Goal: Information Seeking & Learning: Learn about a topic

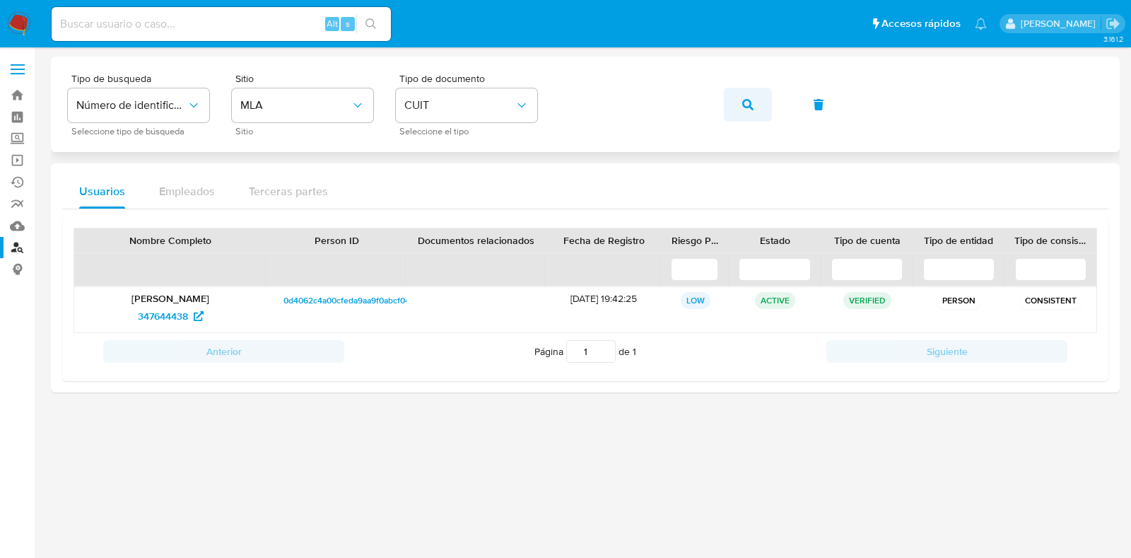
click at [738, 98] on button "button" at bounding box center [748, 105] width 48 height 34
click at [145, 316] on span "404330954" at bounding box center [162, 316] width 52 height 23
click at [737, 100] on button "button" at bounding box center [748, 105] width 48 height 34
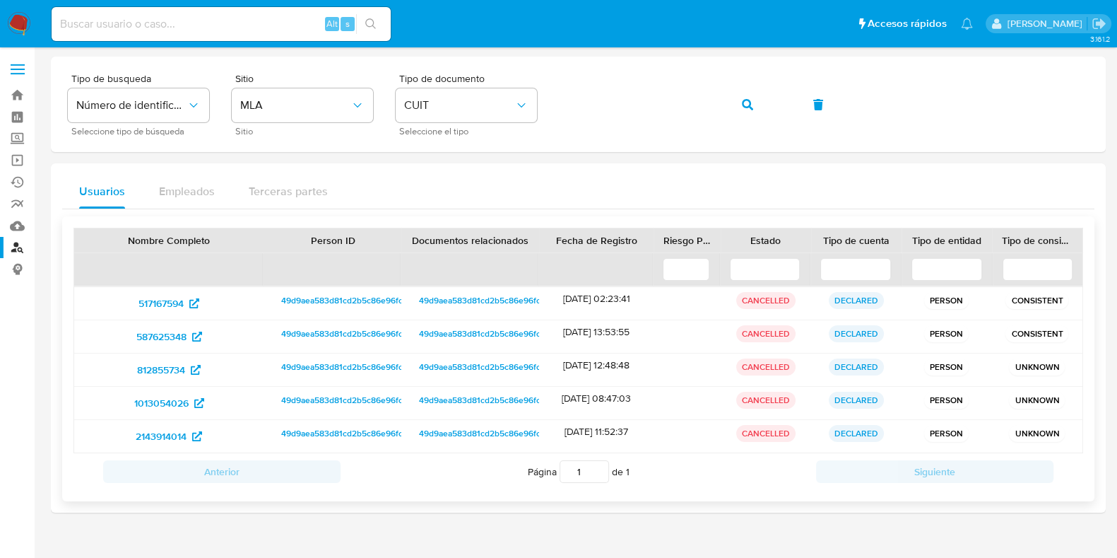
scroll to position [24, 0]
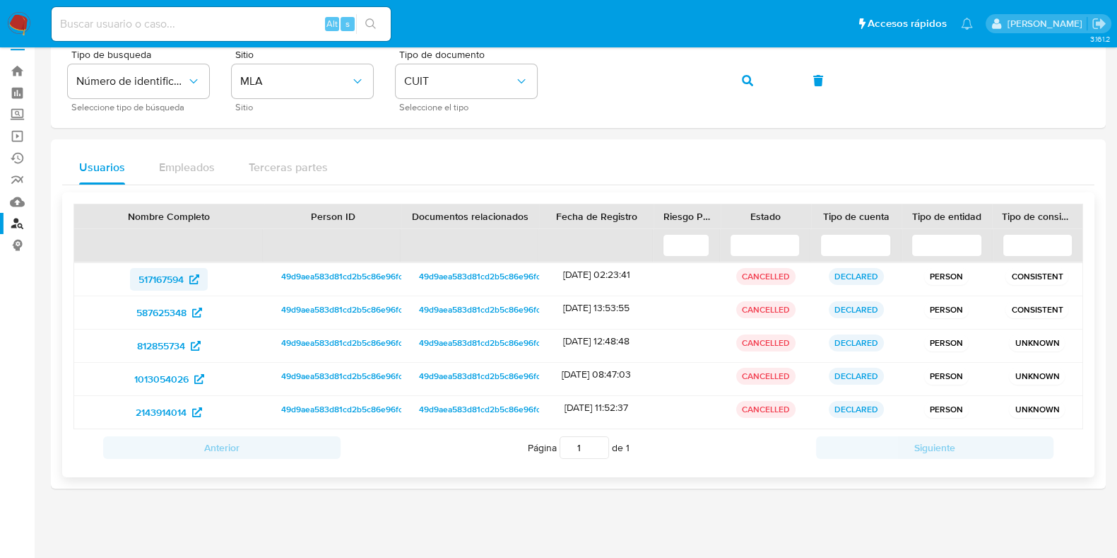
click at [163, 273] on span "517167594" at bounding box center [161, 279] width 45 height 23
click at [162, 310] on span "587625348" at bounding box center [161, 312] width 50 height 23
click at [162, 342] on span "812855734" at bounding box center [161, 345] width 48 height 23
click at [172, 370] on span "1013054026" at bounding box center [161, 378] width 54 height 23
click at [170, 408] on span "2143914014" at bounding box center [161, 412] width 51 height 23
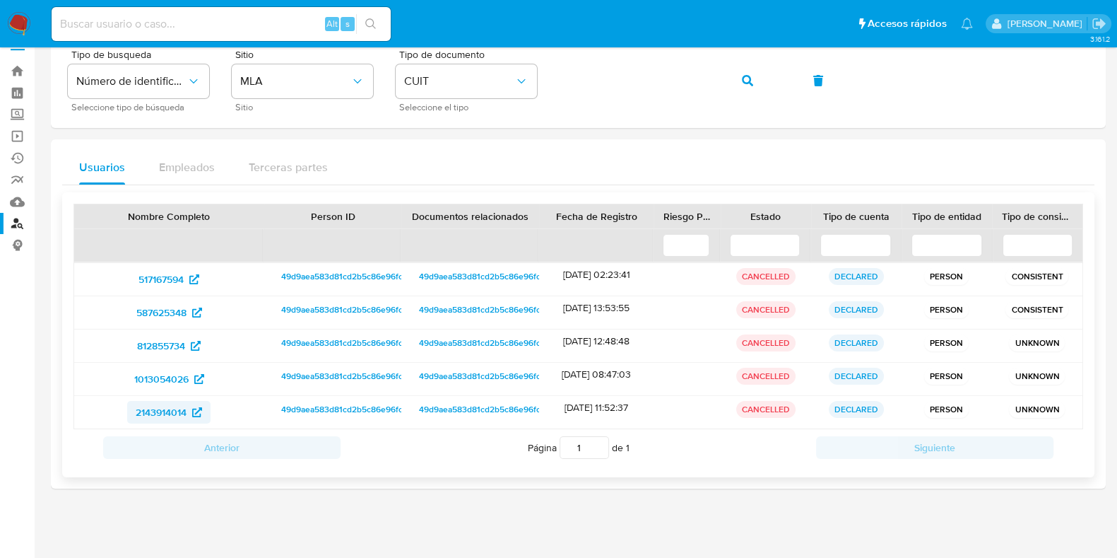
click at [148, 412] on span "2143914014" at bounding box center [161, 412] width 51 height 23
click at [172, 278] on span "517167594" at bounding box center [161, 279] width 45 height 23
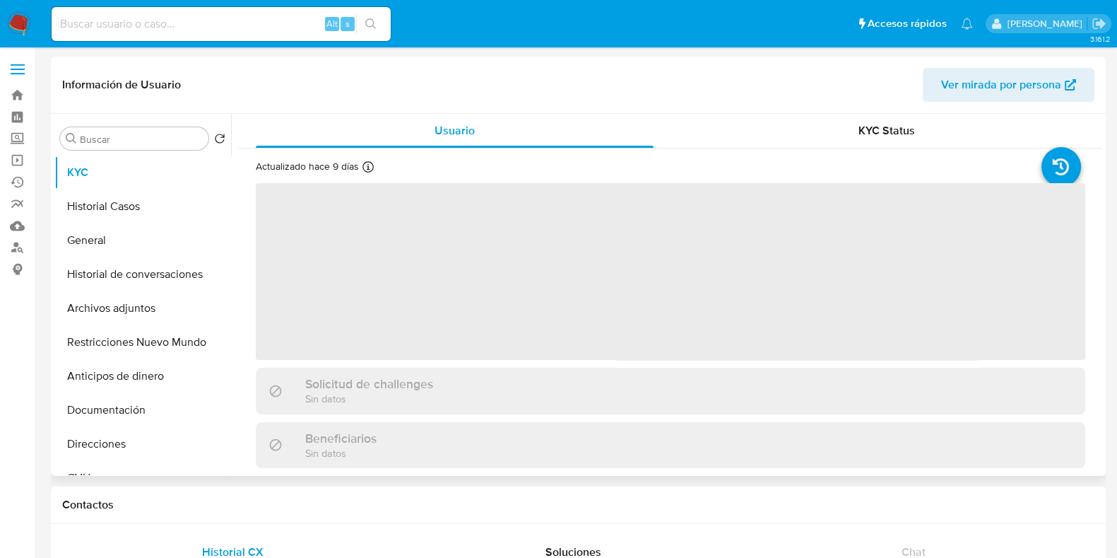
select select "10"
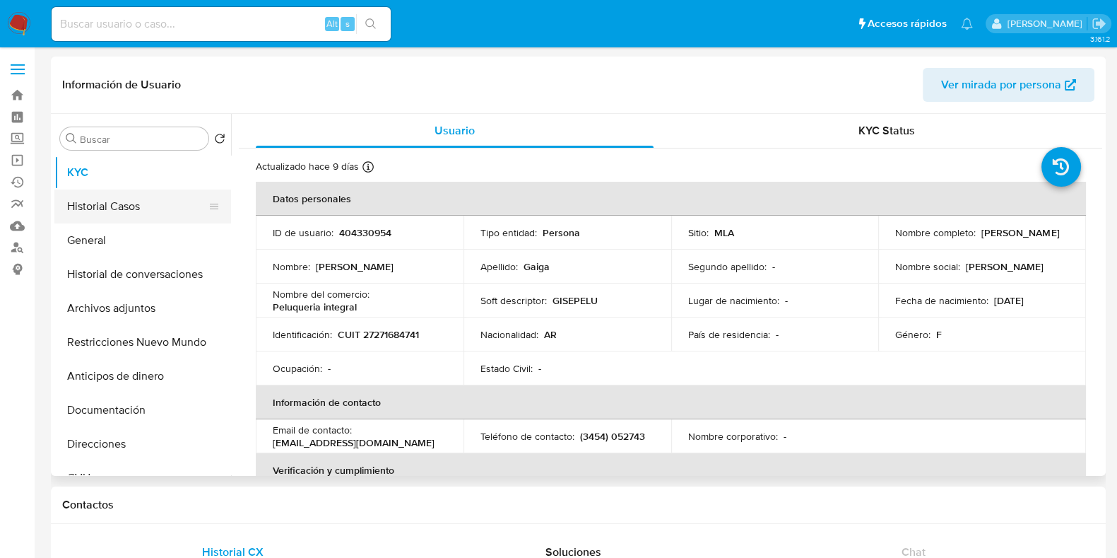
click at [118, 195] on button "Historial Casos" at bounding box center [136, 206] width 165 height 34
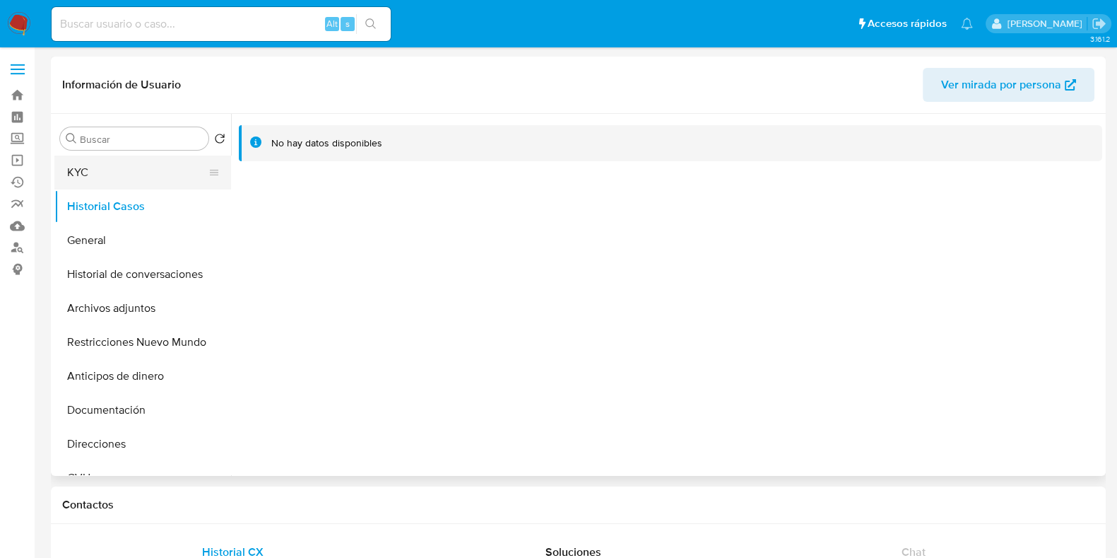
click at [117, 171] on button "KYC" at bounding box center [136, 172] width 165 height 34
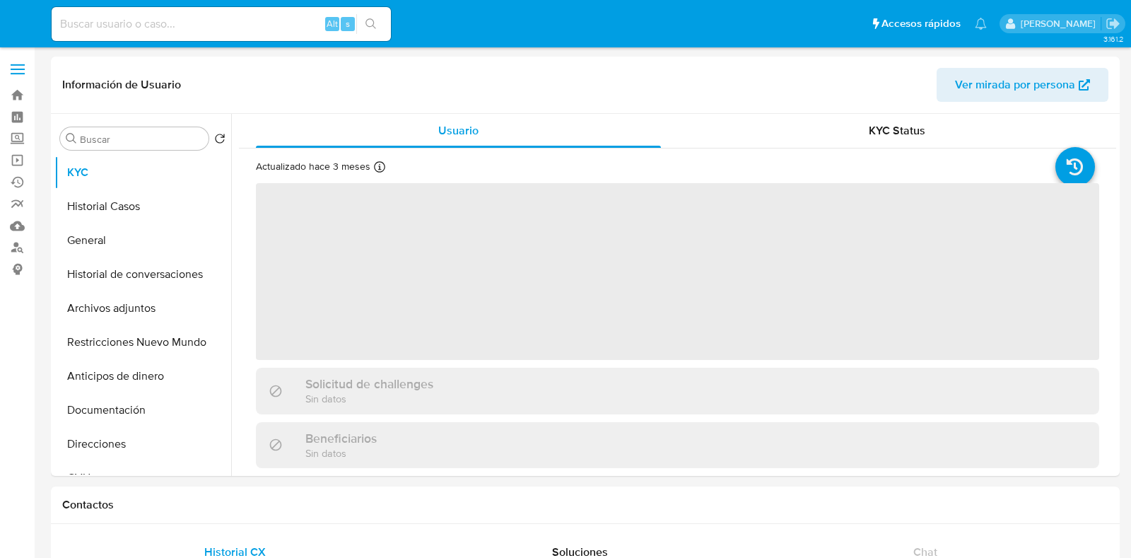
select select "10"
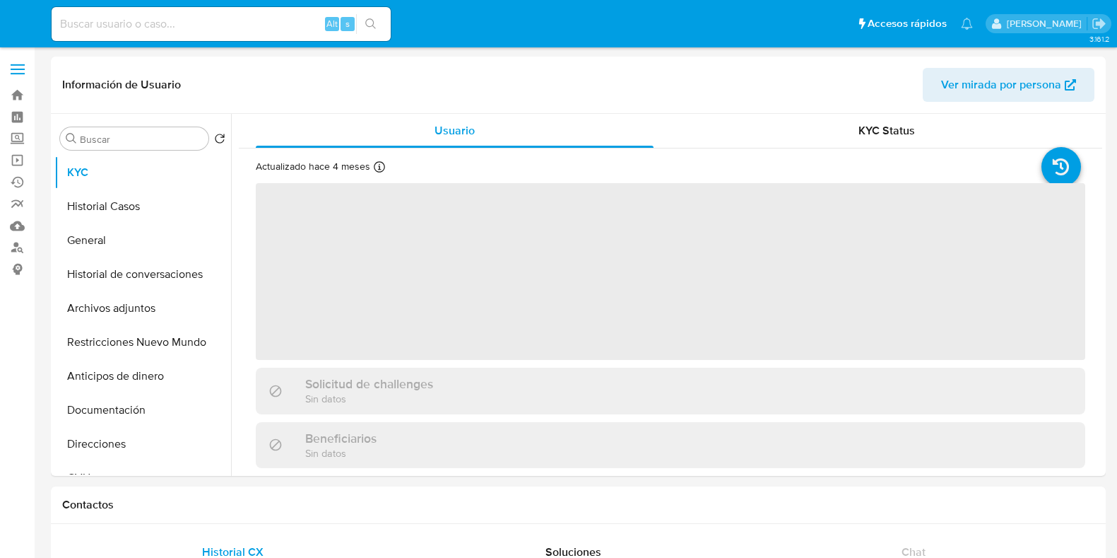
select select "10"
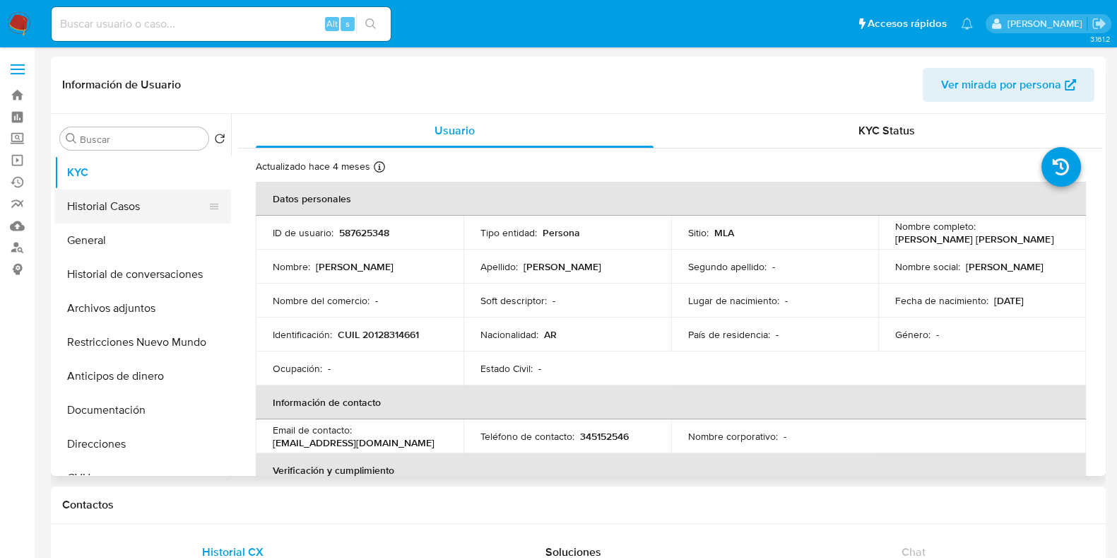
click at [146, 198] on button "Historial Casos" at bounding box center [136, 206] width 165 height 34
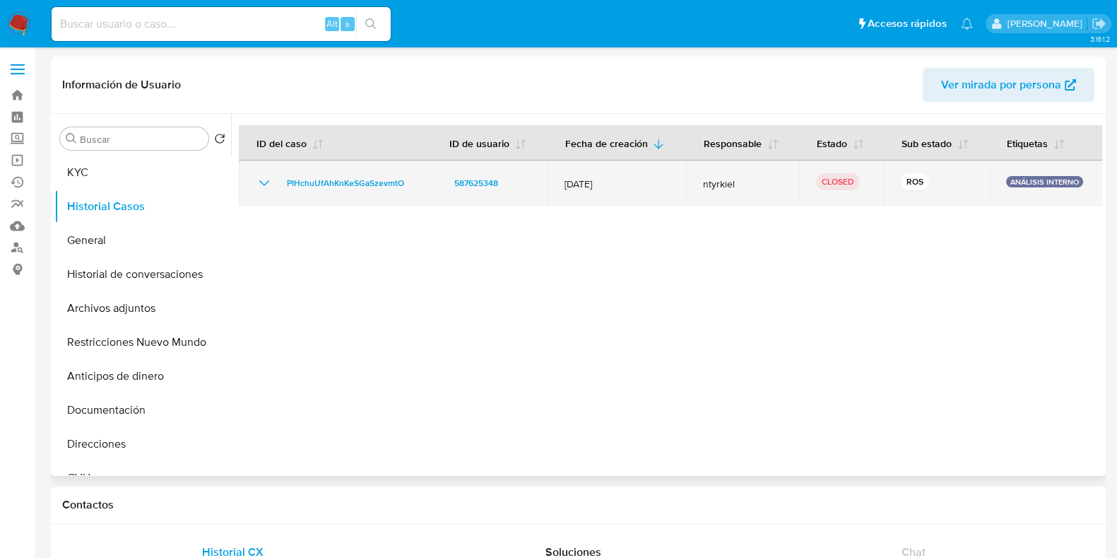
click at [263, 180] on icon "Mostrar/Ocultar" at bounding box center [264, 183] width 17 height 17
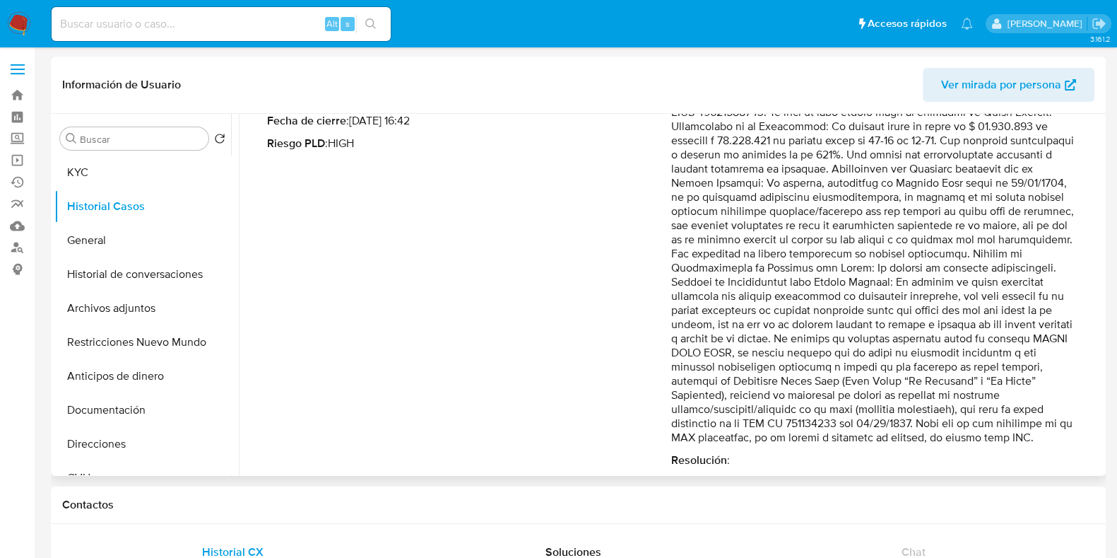
scroll to position [176, 0]
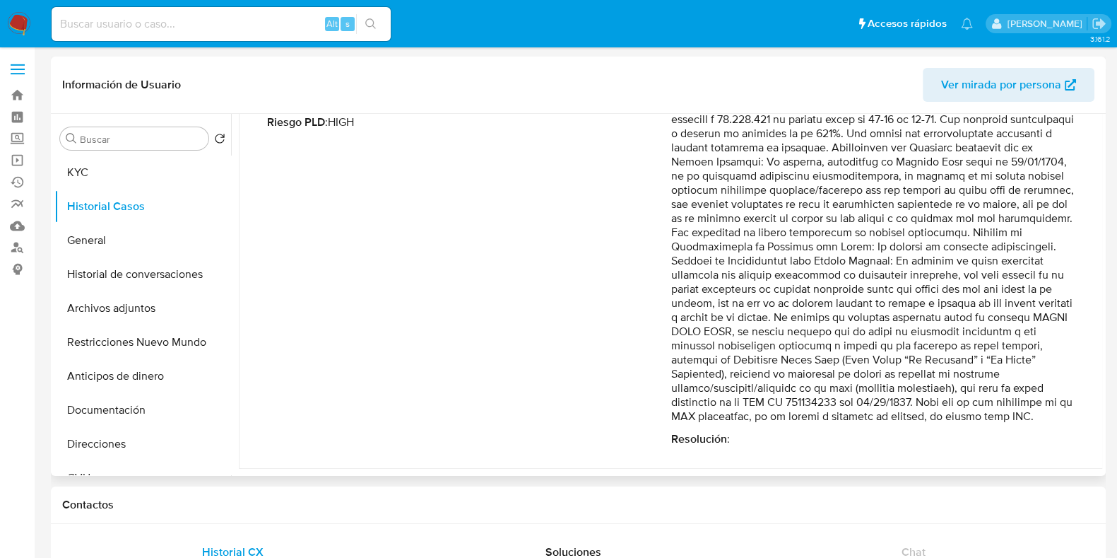
drag, startPoint x: 835, startPoint y: 395, endPoint x: 1002, endPoint y: 396, distance: 167.5
click at [1002, 396] on p "Comentario :" at bounding box center [873, 246] width 404 height 353
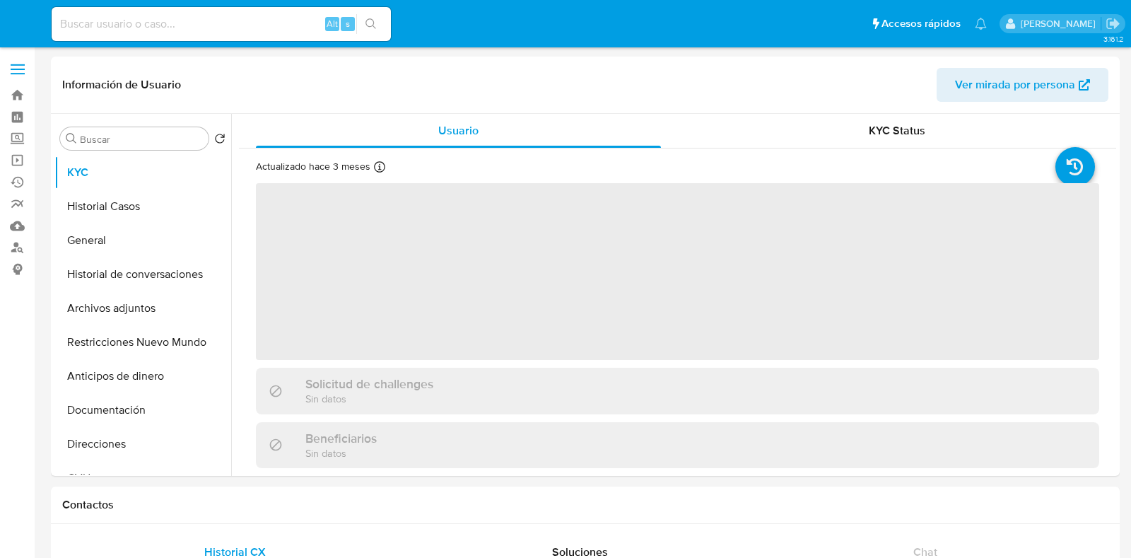
select select "10"
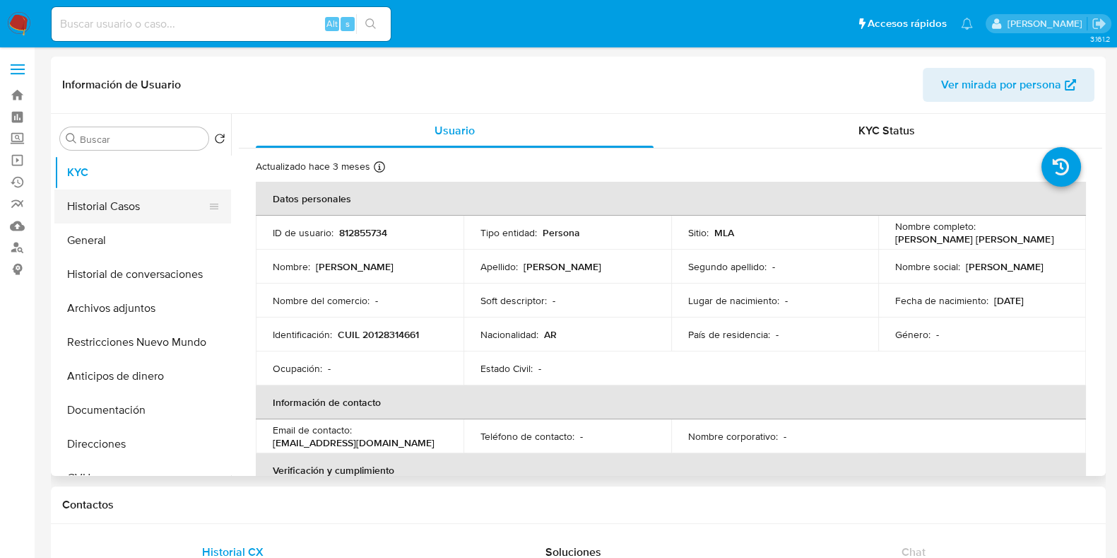
click at [126, 203] on button "Historial Casos" at bounding box center [136, 206] width 165 height 34
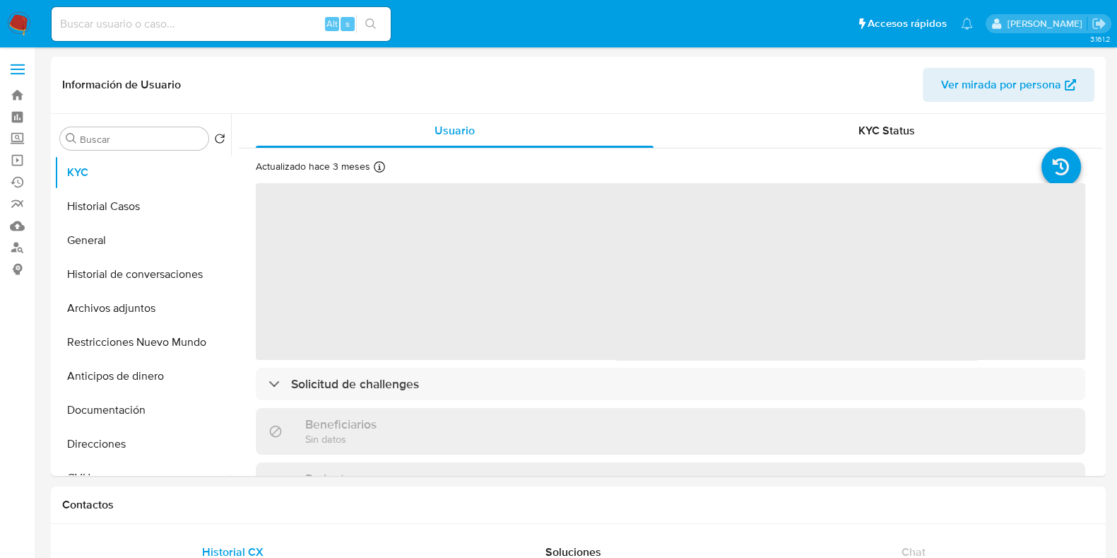
select select "10"
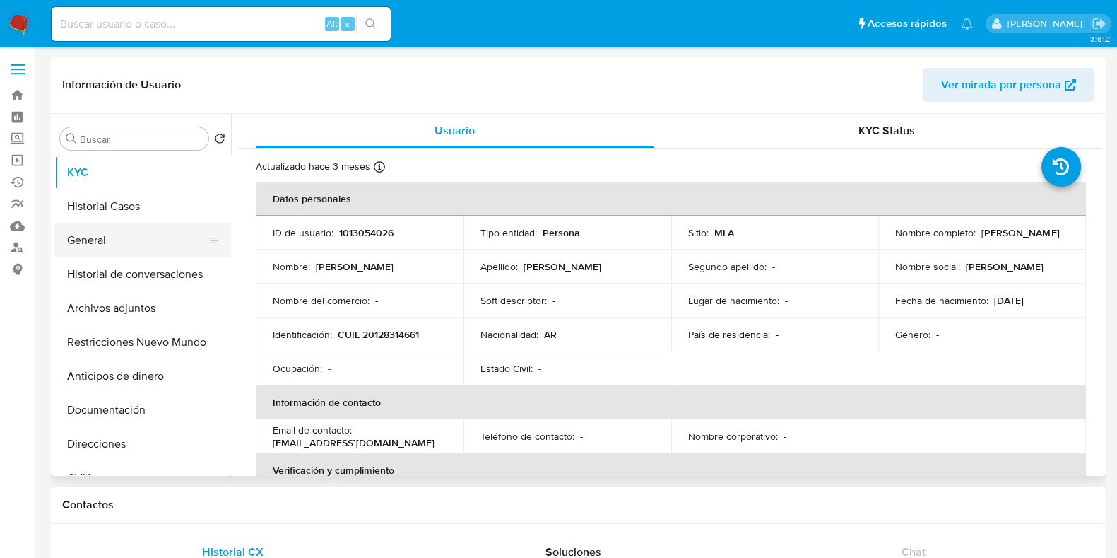
click at [132, 224] on button "General" at bounding box center [136, 240] width 165 height 34
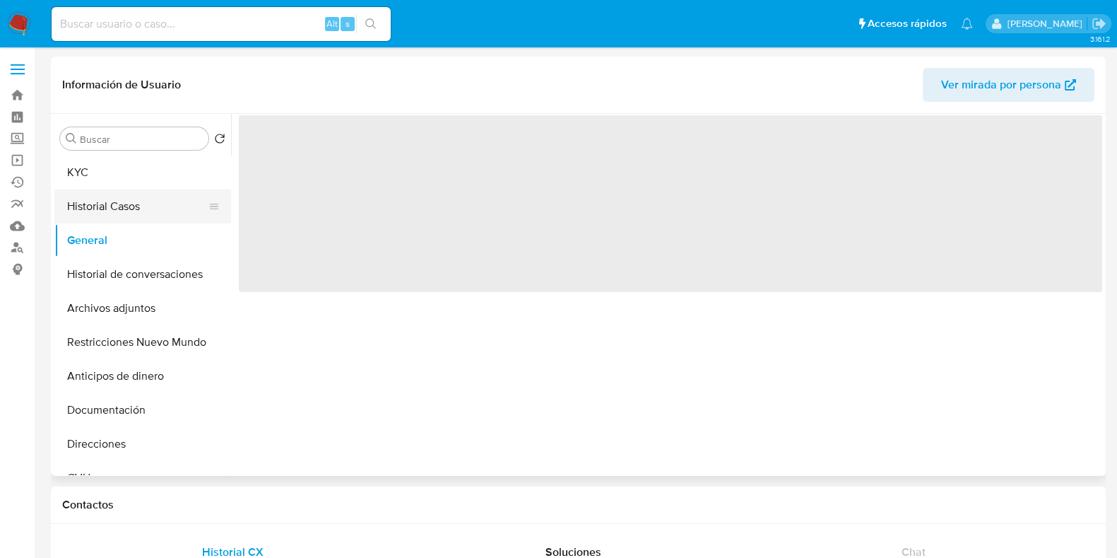
click at [138, 207] on button "Historial Casos" at bounding box center [136, 206] width 165 height 34
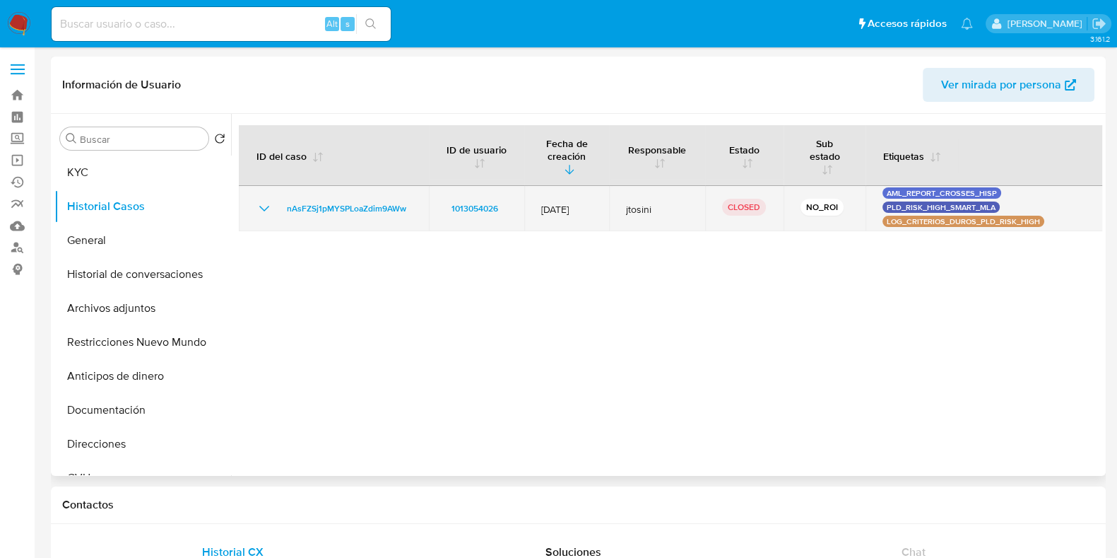
click at [258, 203] on icon "Mostrar/Ocultar" at bounding box center [264, 208] width 17 height 17
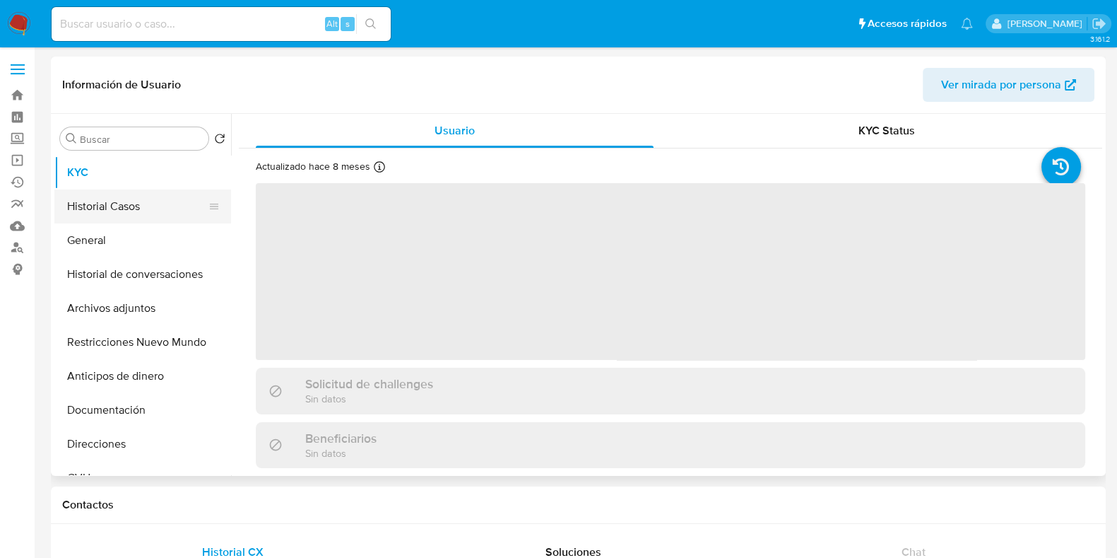
click at [119, 218] on button "Historial Casos" at bounding box center [136, 206] width 165 height 34
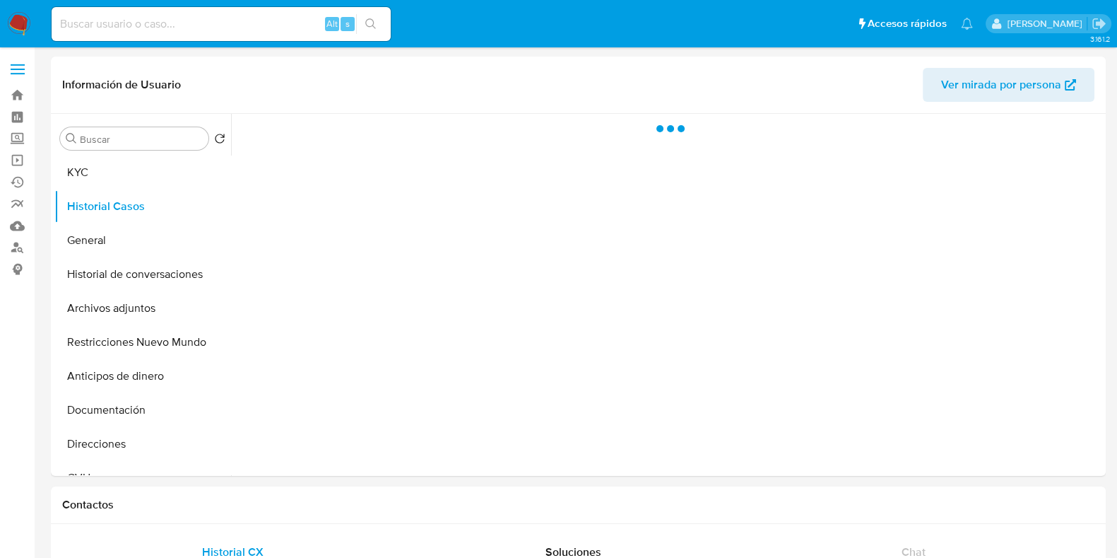
select select "10"
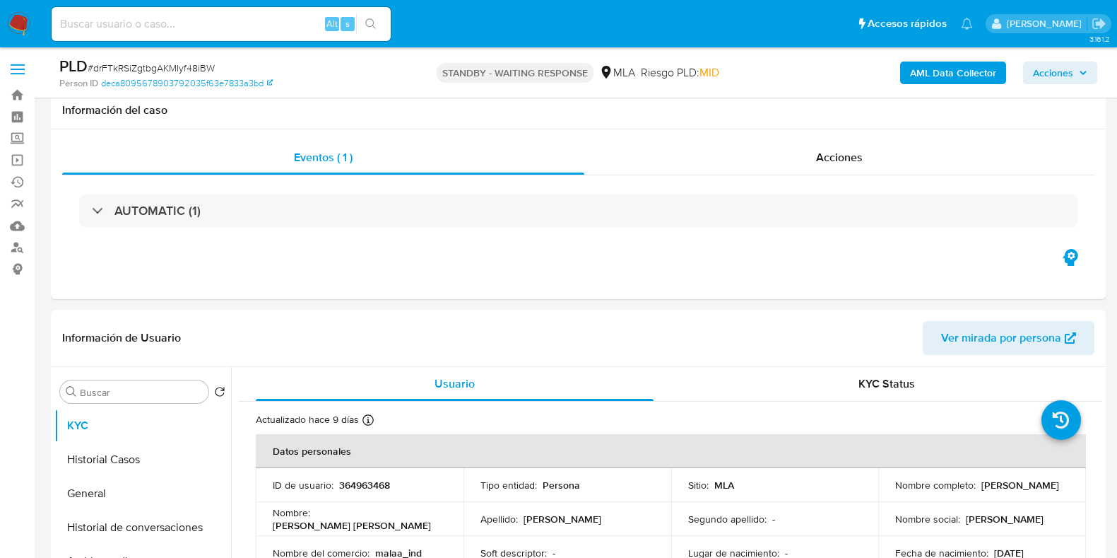
select select "10"
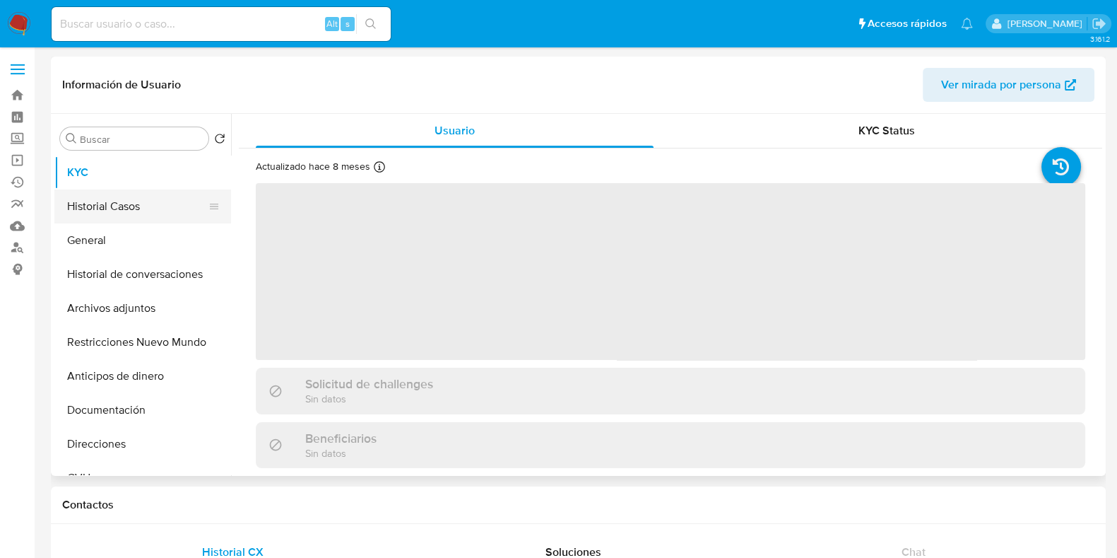
click at [102, 208] on button "Historial Casos" at bounding box center [136, 206] width 165 height 34
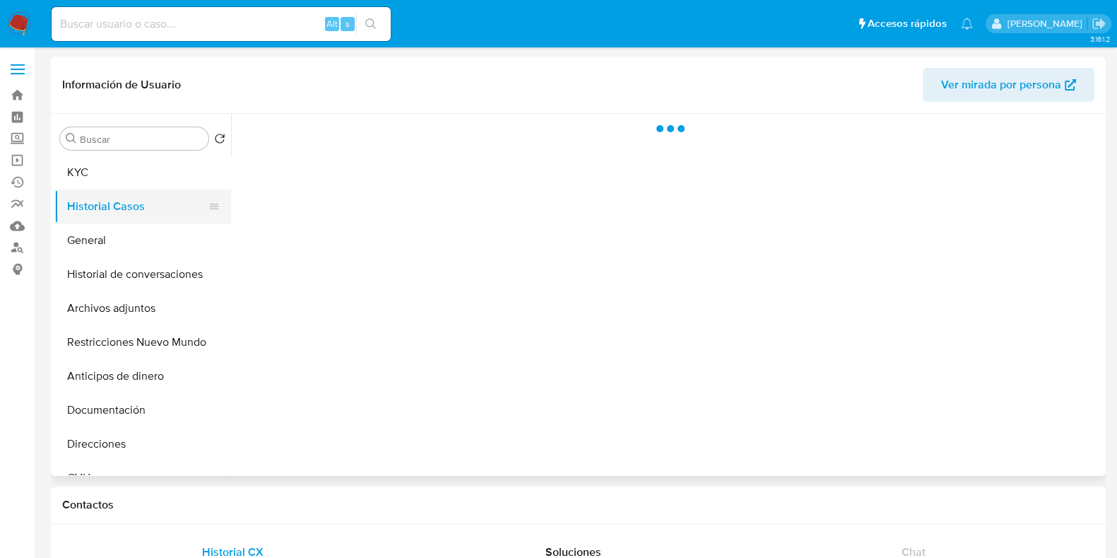
select select "10"
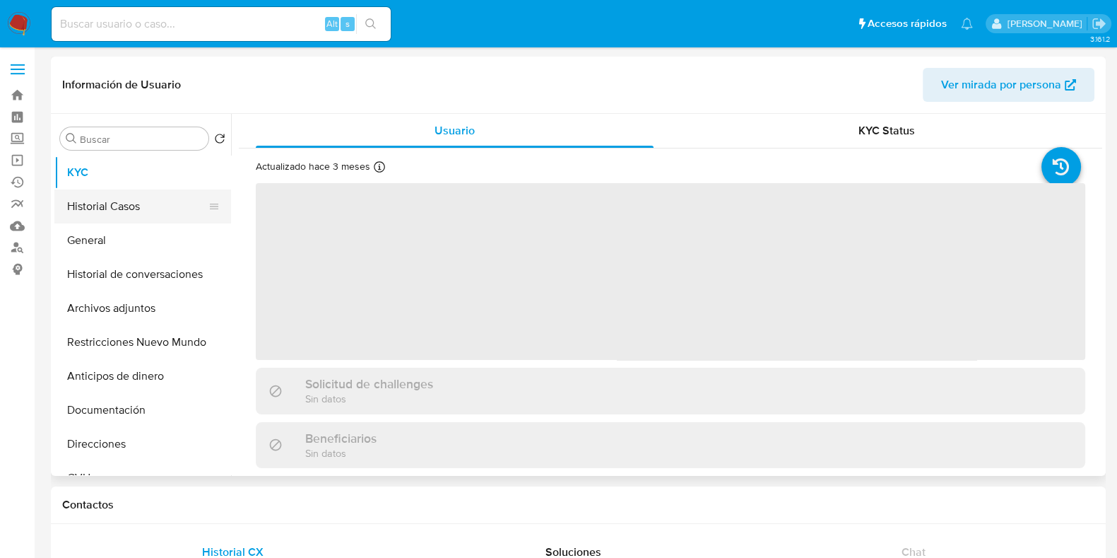
select select "10"
click at [135, 206] on button "Historial Casos" at bounding box center [136, 206] width 165 height 34
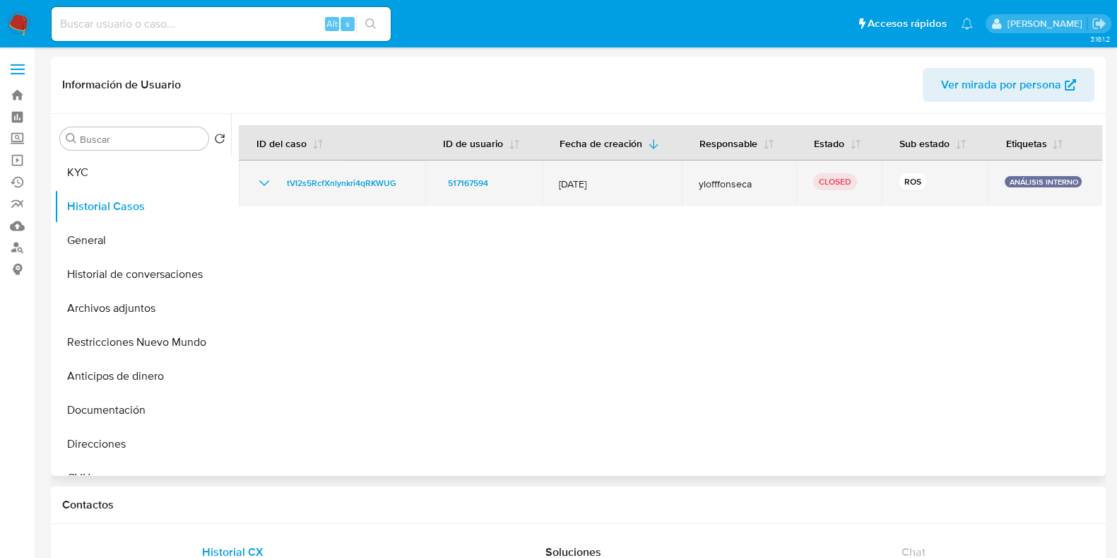
click at [259, 178] on icon "Mostrar/Ocultar" at bounding box center [264, 183] width 17 height 17
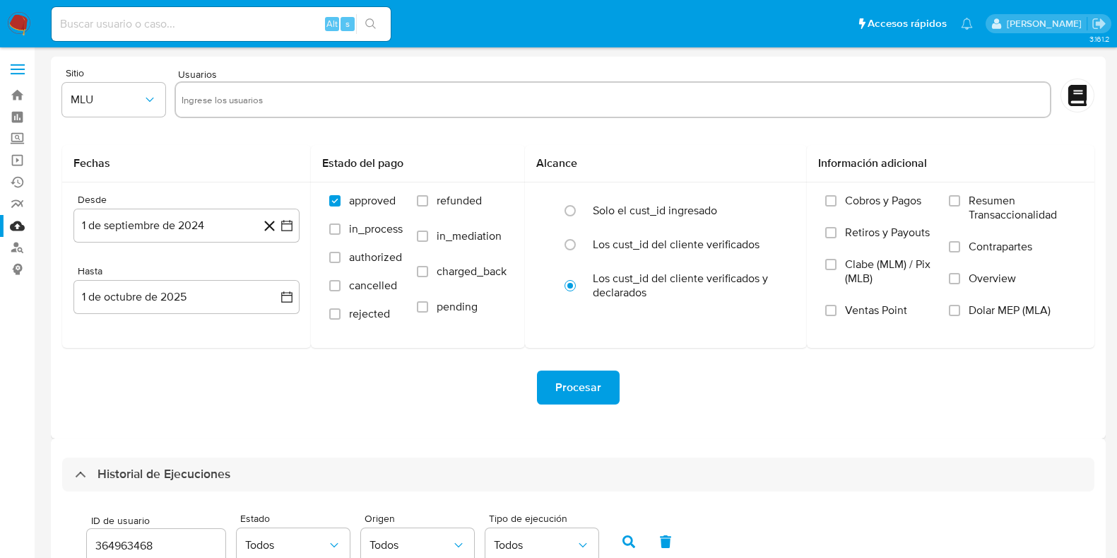
select select "10"
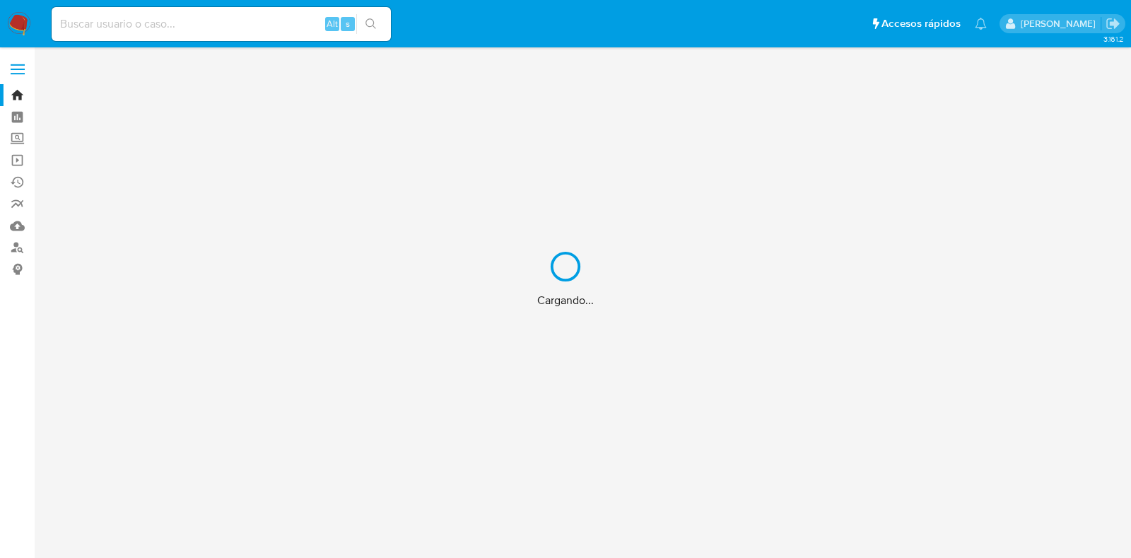
click at [14, 242] on div "Cargando..." at bounding box center [565, 279] width 1131 height 558
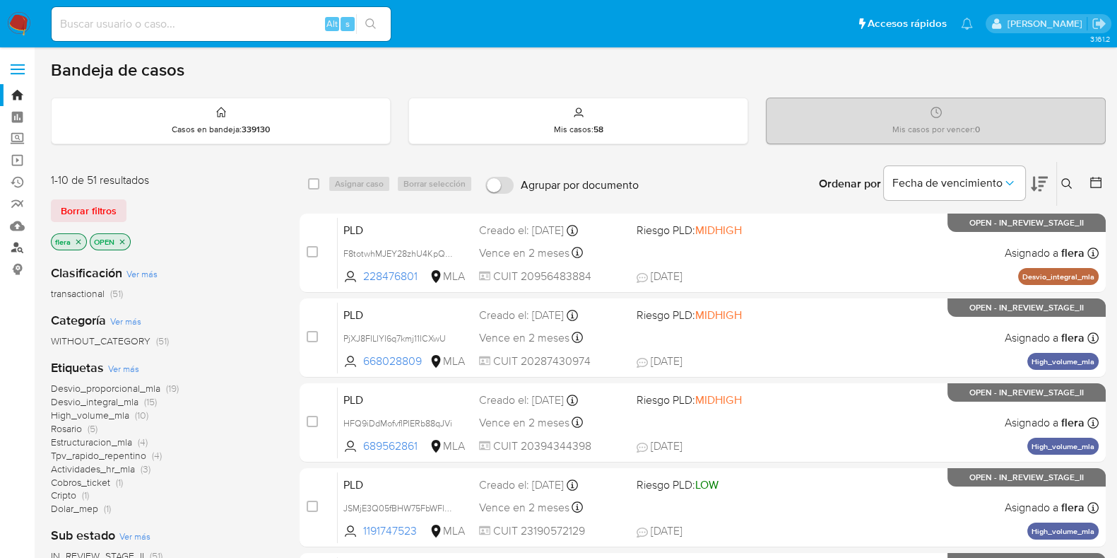
click at [16, 246] on link "Buscador de personas" at bounding box center [84, 248] width 168 height 22
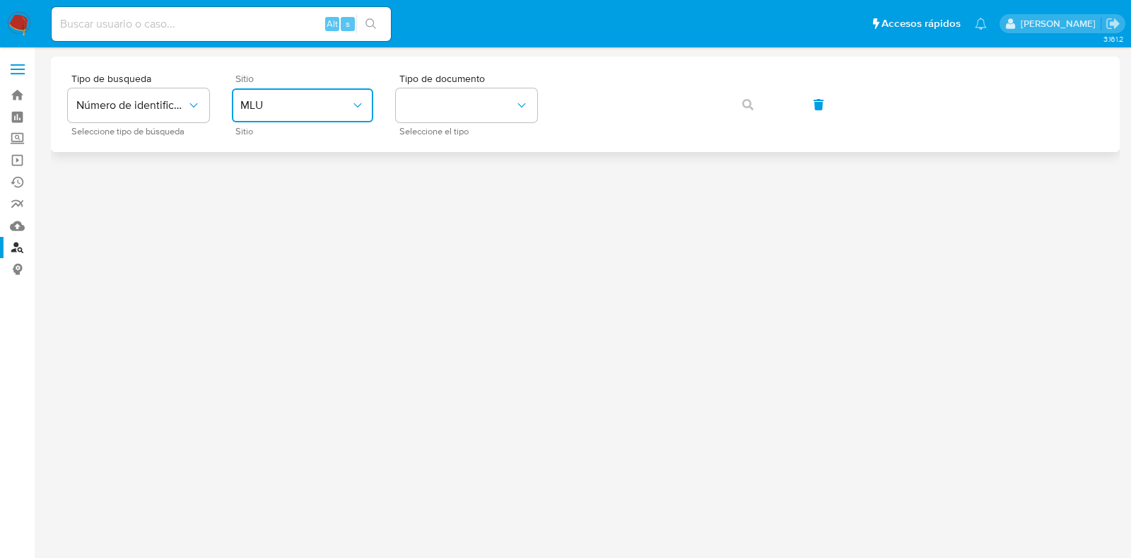
click at [310, 89] on button "MLU" at bounding box center [302, 105] width 141 height 34
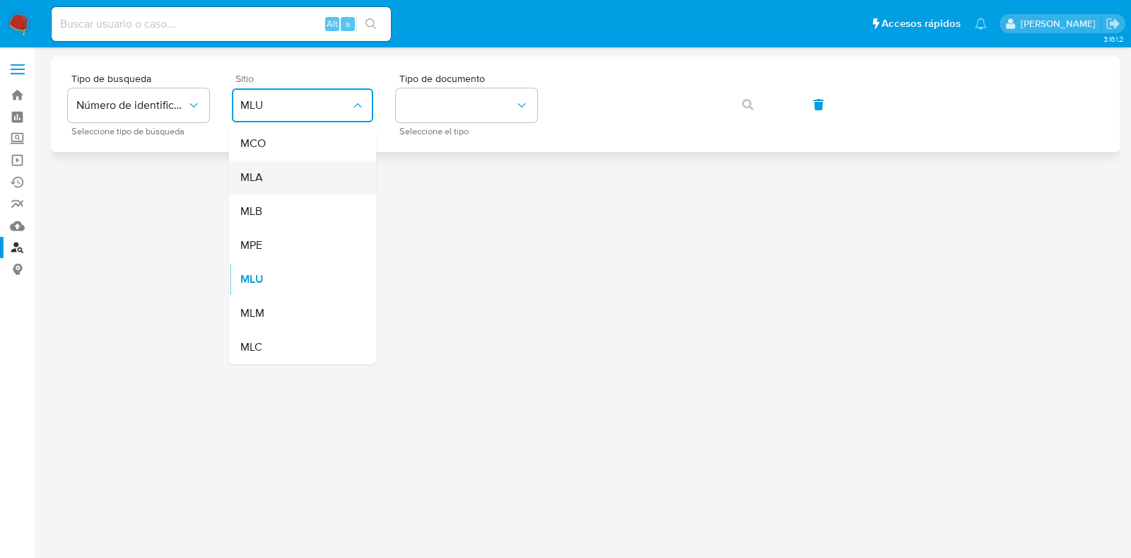
click at [291, 171] on div "MLA" at bounding box center [298, 177] width 116 height 34
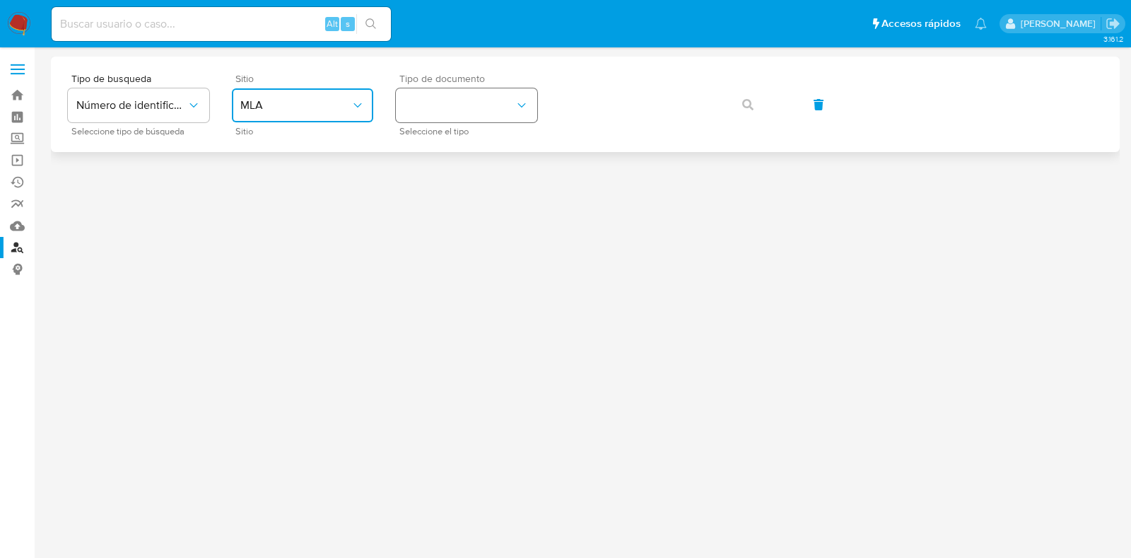
click at [426, 97] on button "identificationType" at bounding box center [466, 105] width 141 height 34
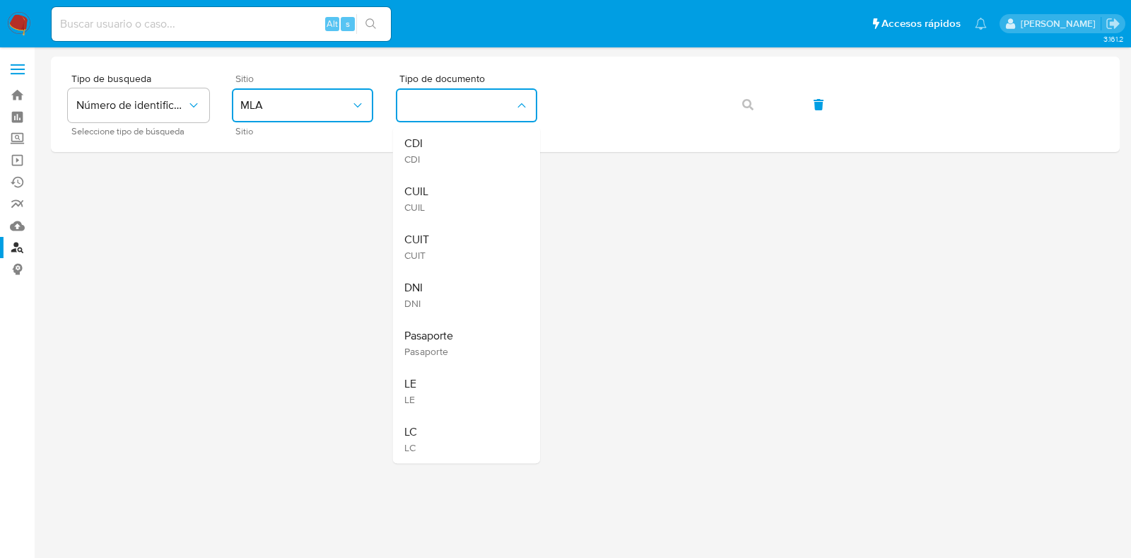
drag, startPoint x: 459, startPoint y: 238, endPoint x: 471, endPoint y: 217, distance: 24.0
click at [459, 236] on div "CUIT CUIT" at bounding box center [462, 247] width 116 height 48
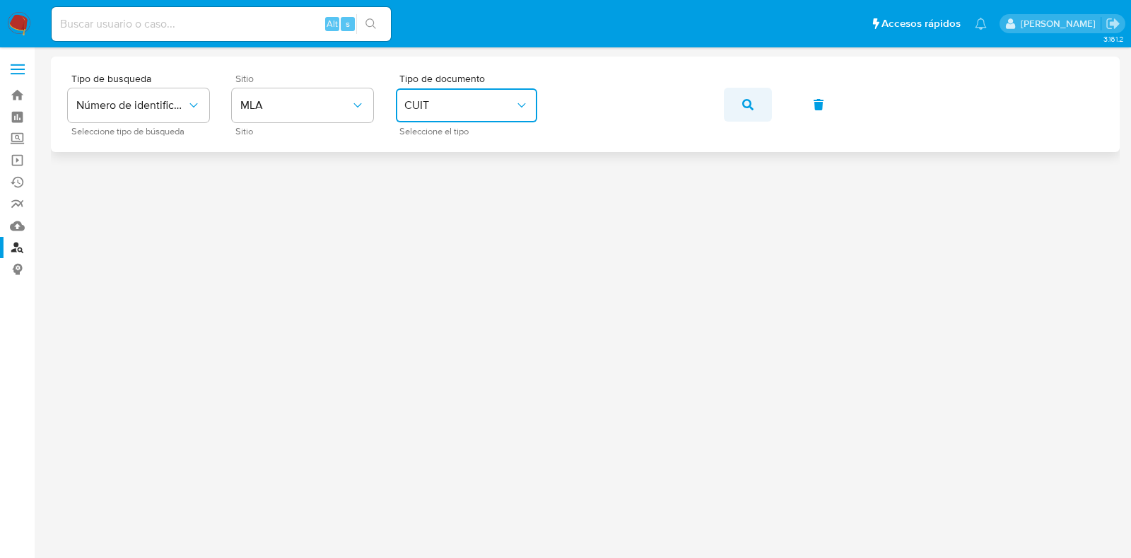
click at [758, 114] on button "button" at bounding box center [748, 105] width 48 height 34
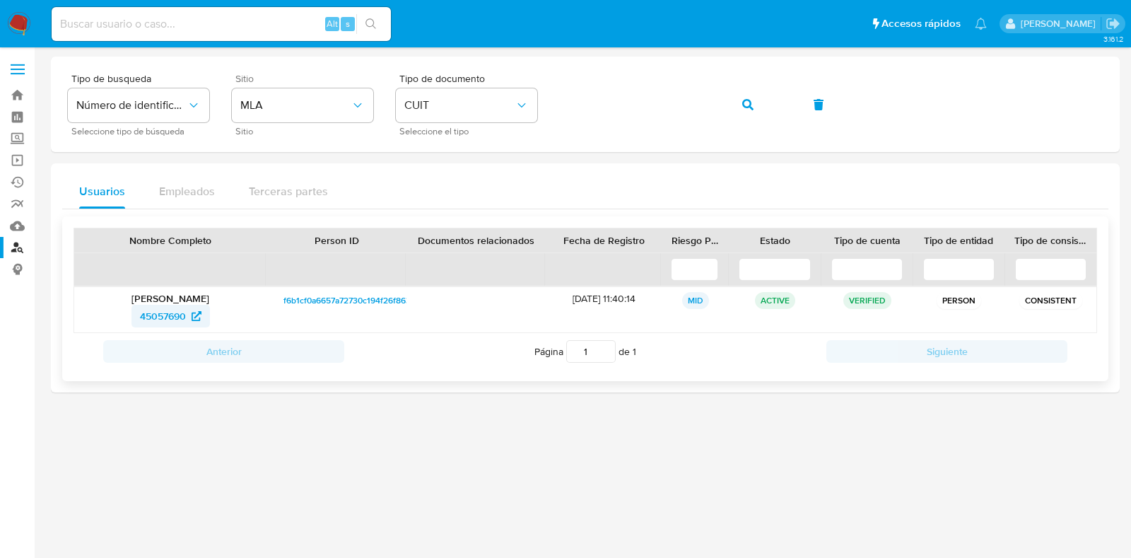
click at [179, 309] on span "45057690" at bounding box center [163, 316] width 46 height 23
click at [747, 112] on span "button" at bounding box center [747, 104] width 11 height 31
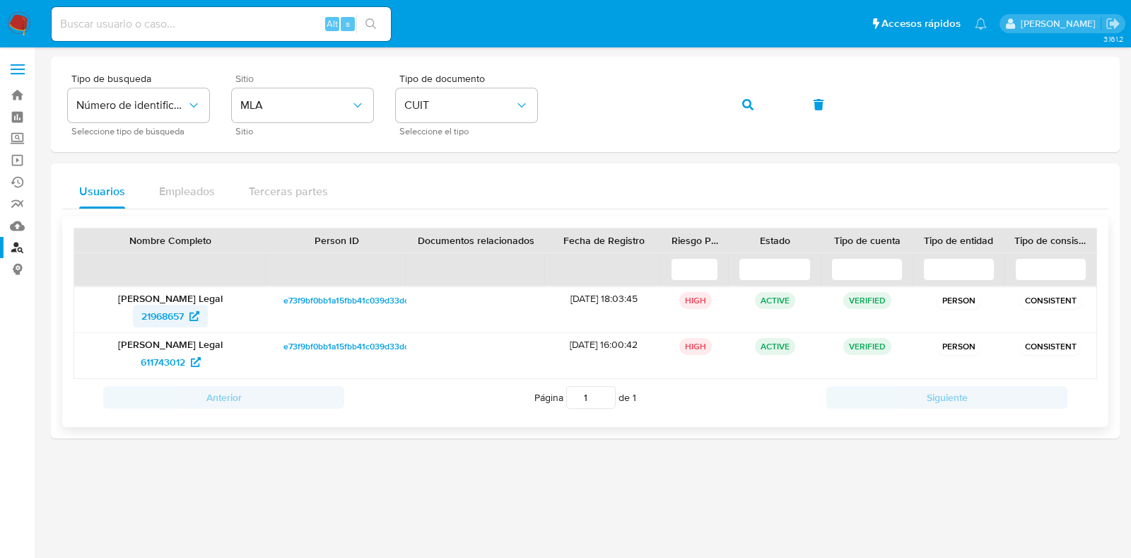
click at [163, 317] on span "21968657" at bounding box center [162, 316] width 42 height 23
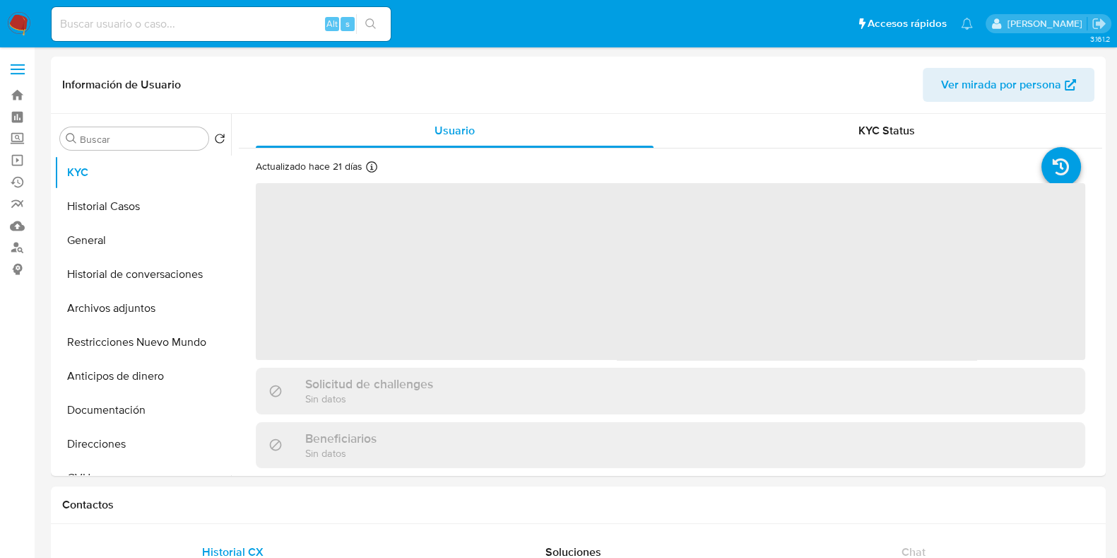
select select "10"
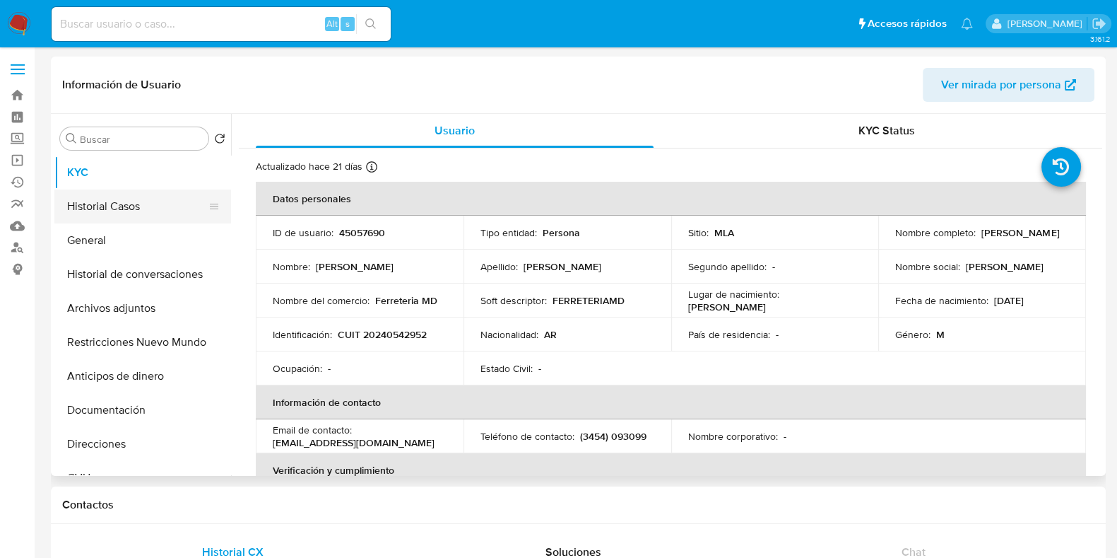
click at [140, 208] on button "Historial Casos" at bounding box center [136, 206] width 165 height 34
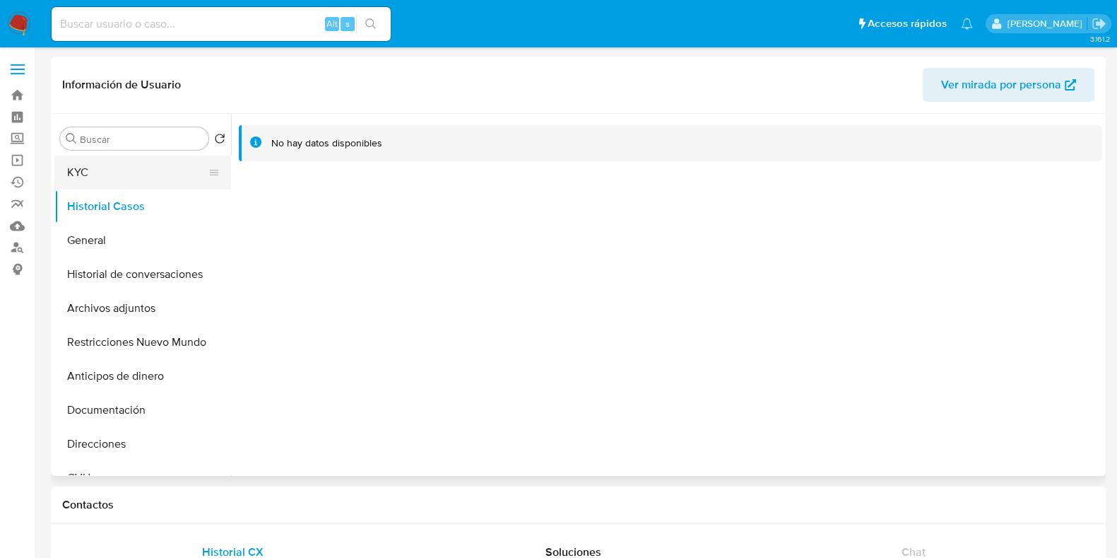
click at [144, 177] on button "KYC" at bounding box center [136, 172] width 165 height 34
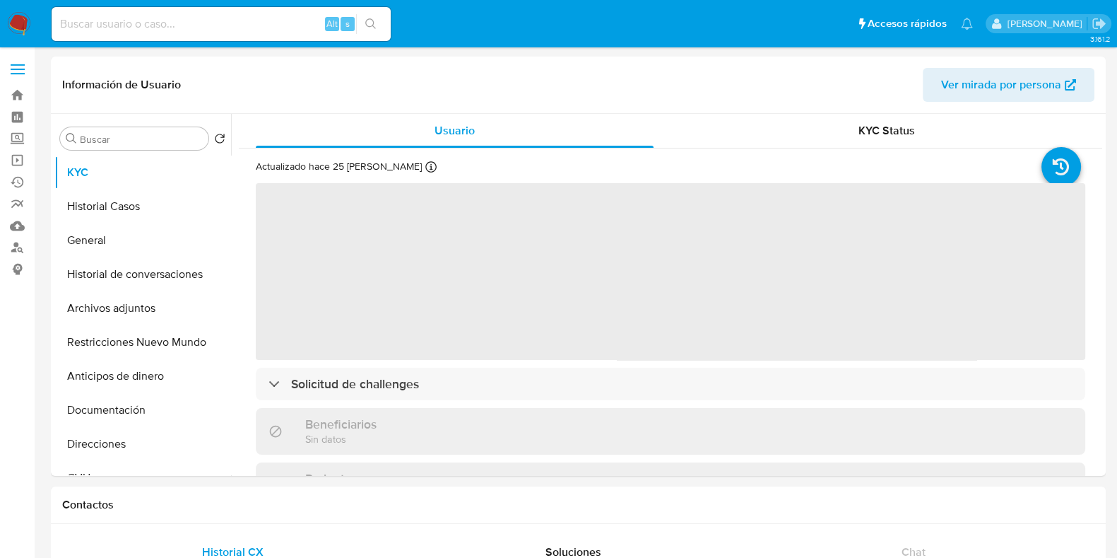
select select "10"
